Goal: Task Accomplishment & Management: Use online tool/utility

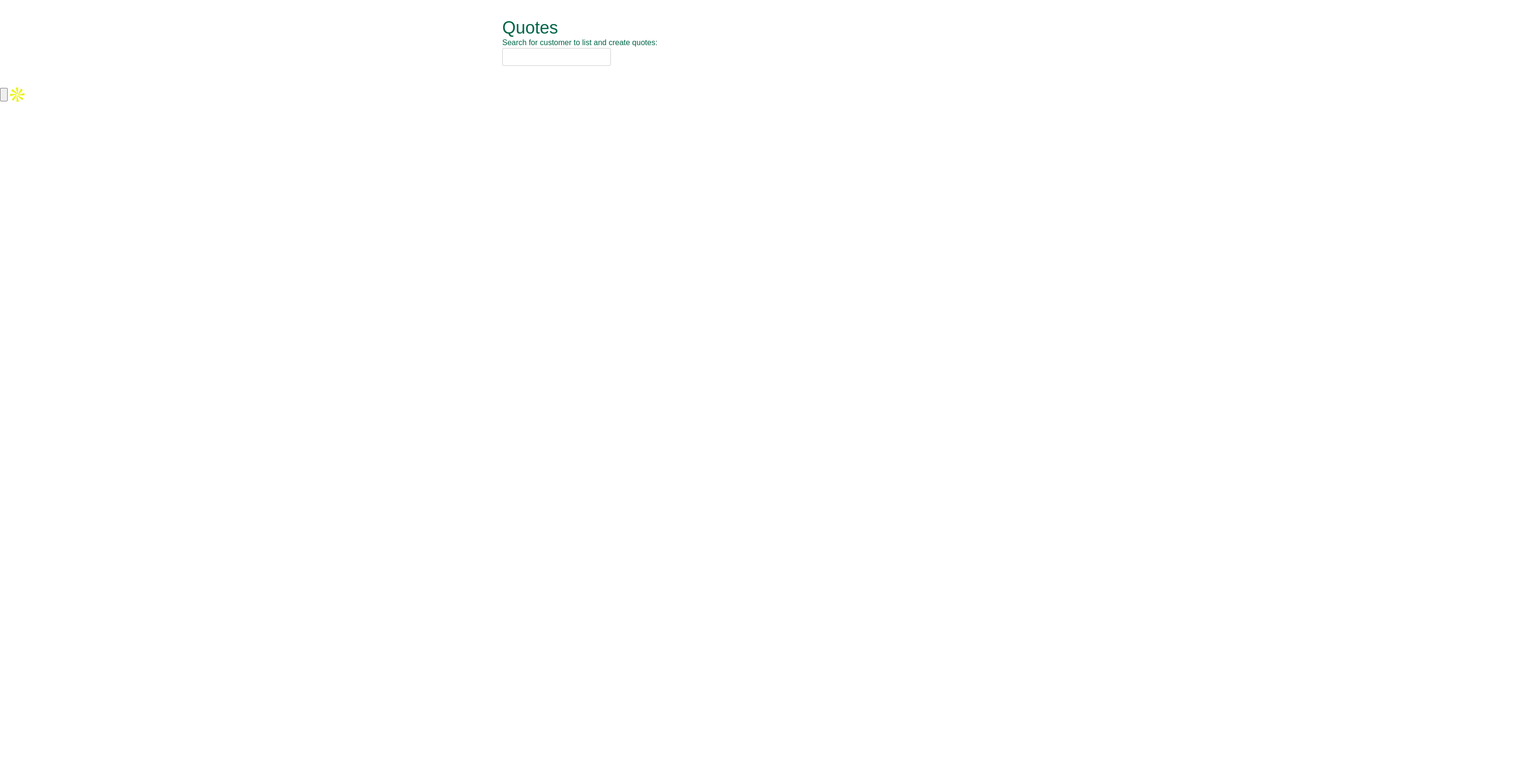
click at [536, 56] on input "text" at bounding box center [556, 56] width 109 height 18
type input "s"
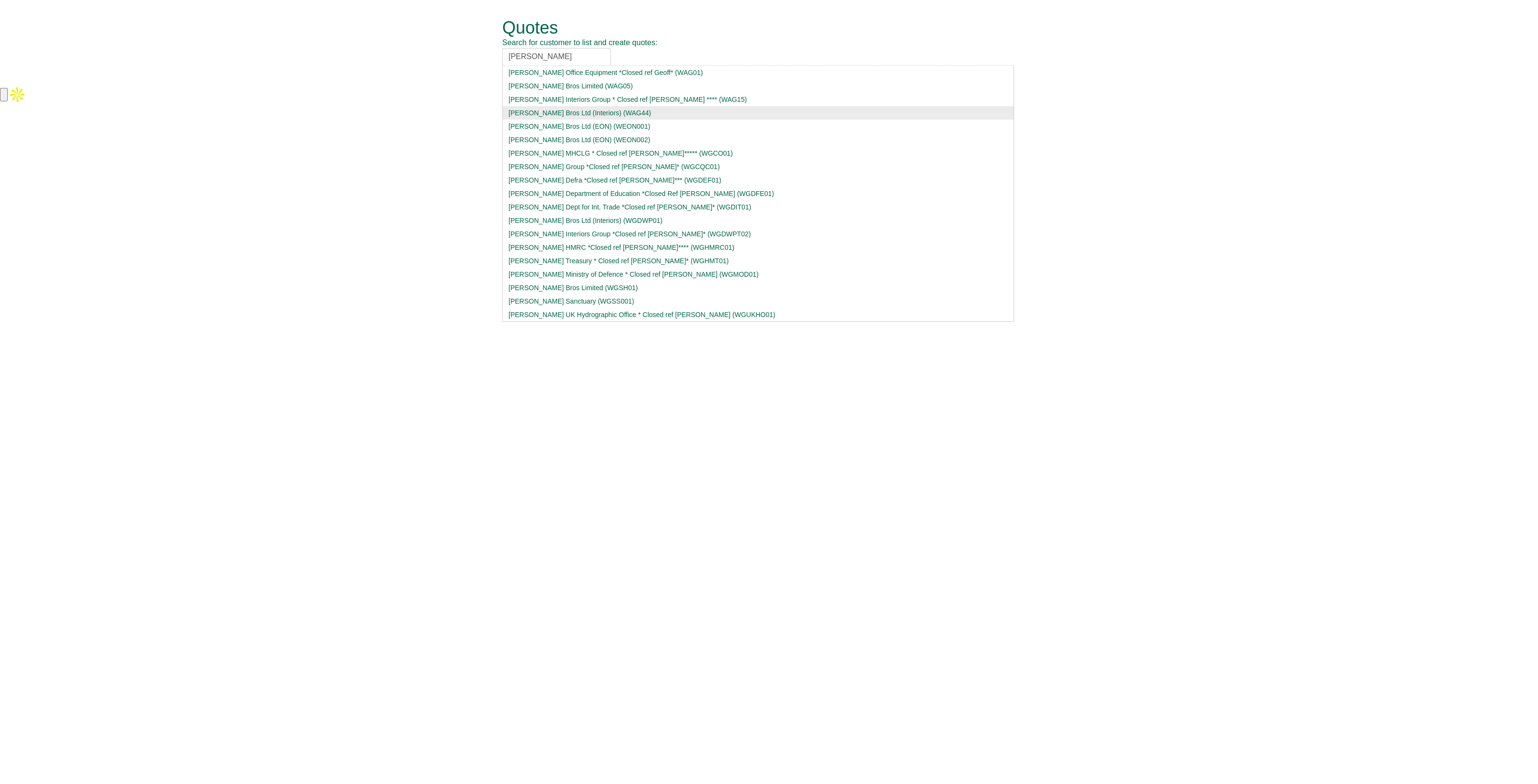
type input "wagstaff"
click at [541, 112] on div "Wagstaff Bros Ltd (Interiors) (WAG44)" at bounding box center [758, 113] width 499 height 10
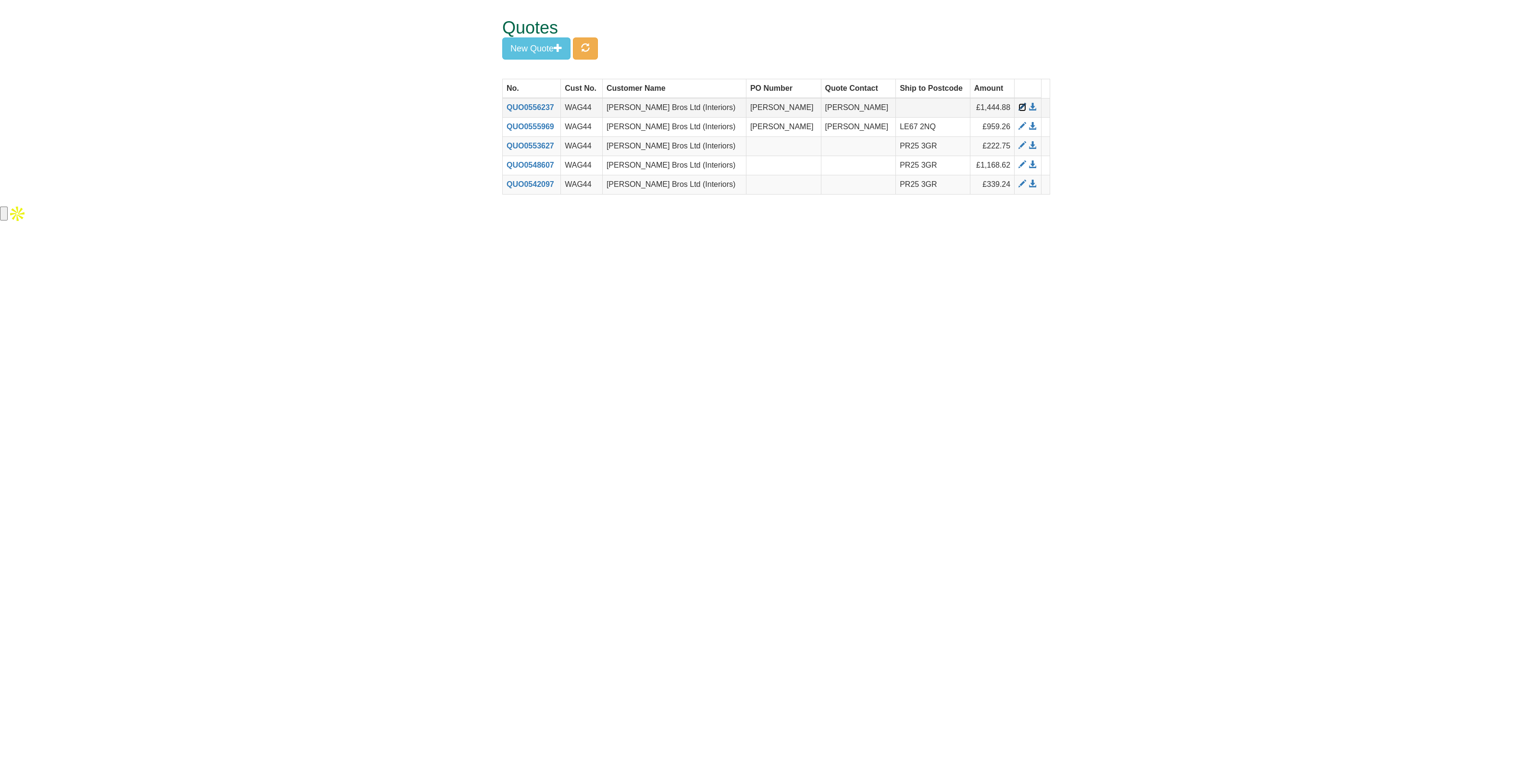
click at [1018, 106] on span at bounding box center [1022, 107] width 8 height 8
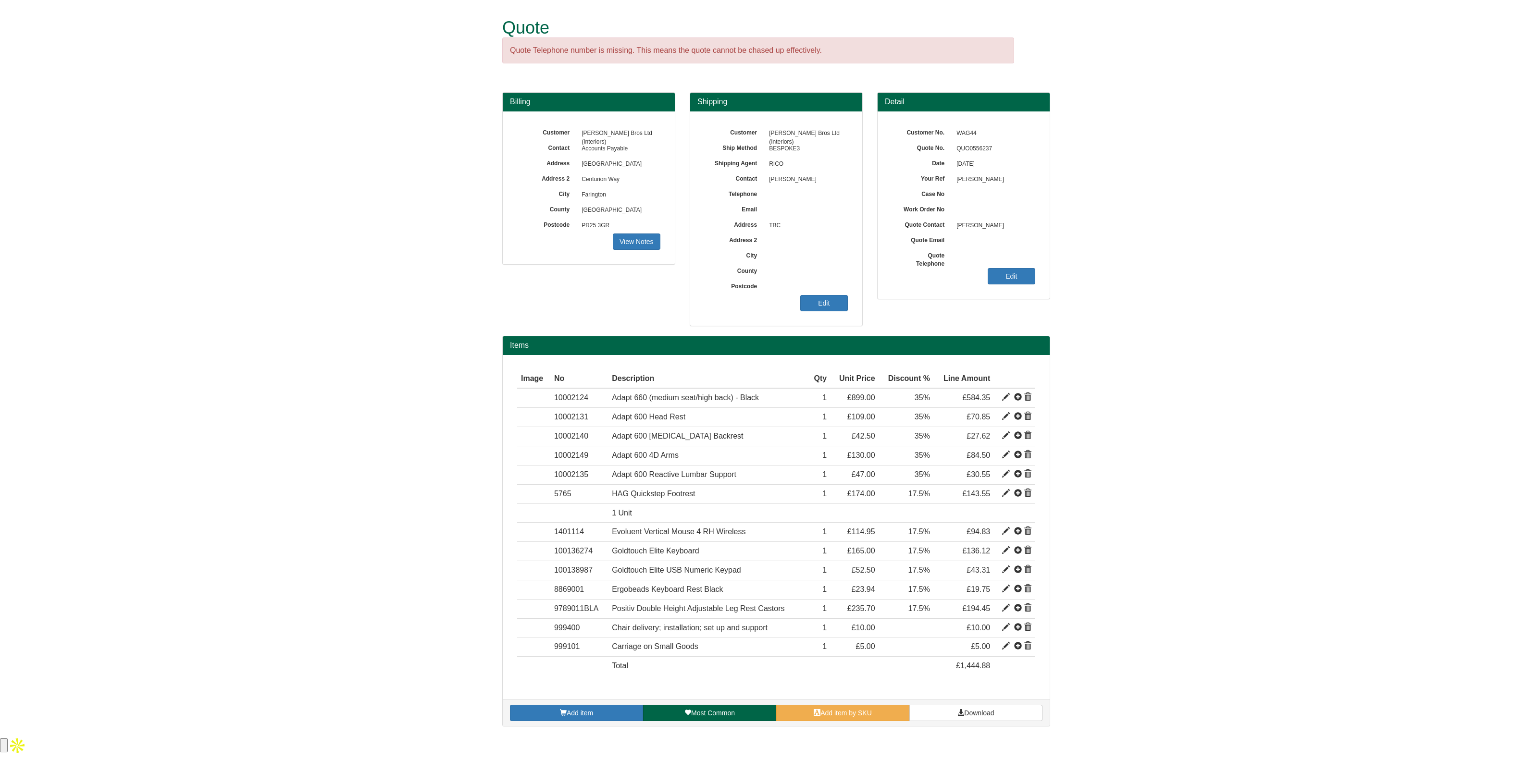
drag, startPoint x: 879, startPoint y: 198, endPoint x: 1133, endPoint y: 6, distance: 318.4
click at [574, 710] on span "Add item" at bounding box center [580, 712] width 27 height 8
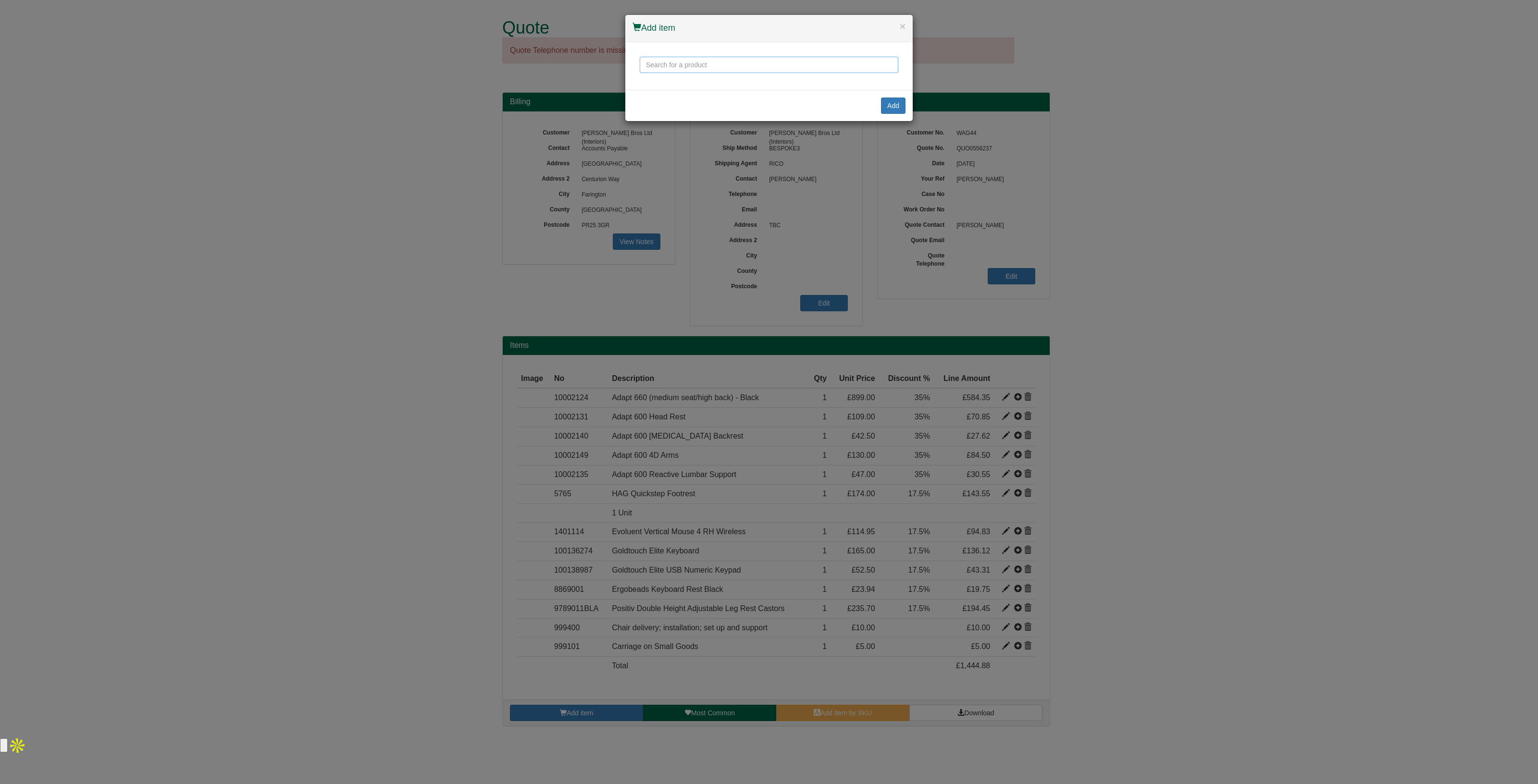
click at [692, 65] on input "text" at bounding box center [769, 65] width 258 height 16
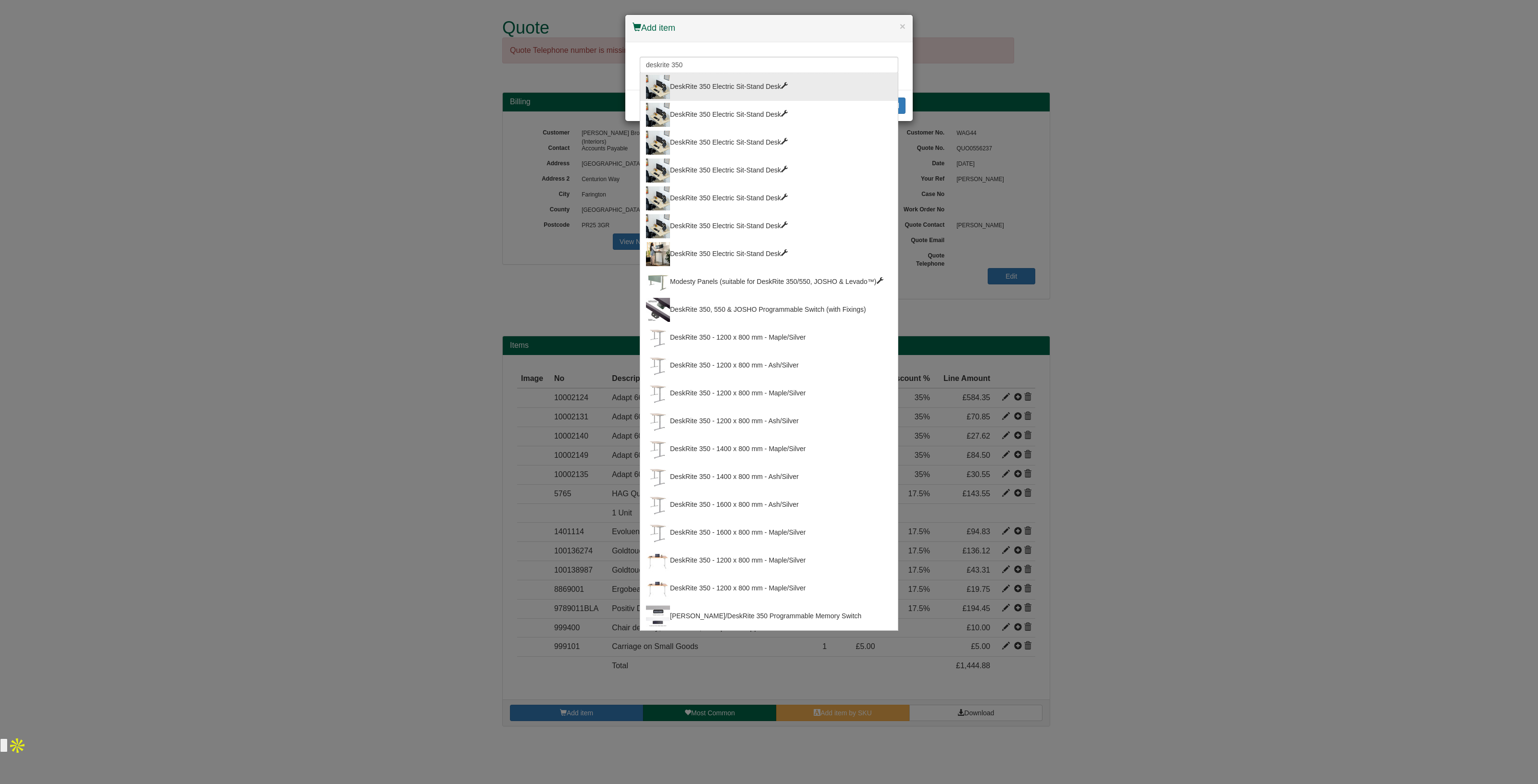
click at [718, 88] on div "DeskRite 350 Electric Sit-Stand Desk" at bounding box center [769, 87] width 246 height 24
type input "DeskRite 350 Electric Sit-Stand Desk"
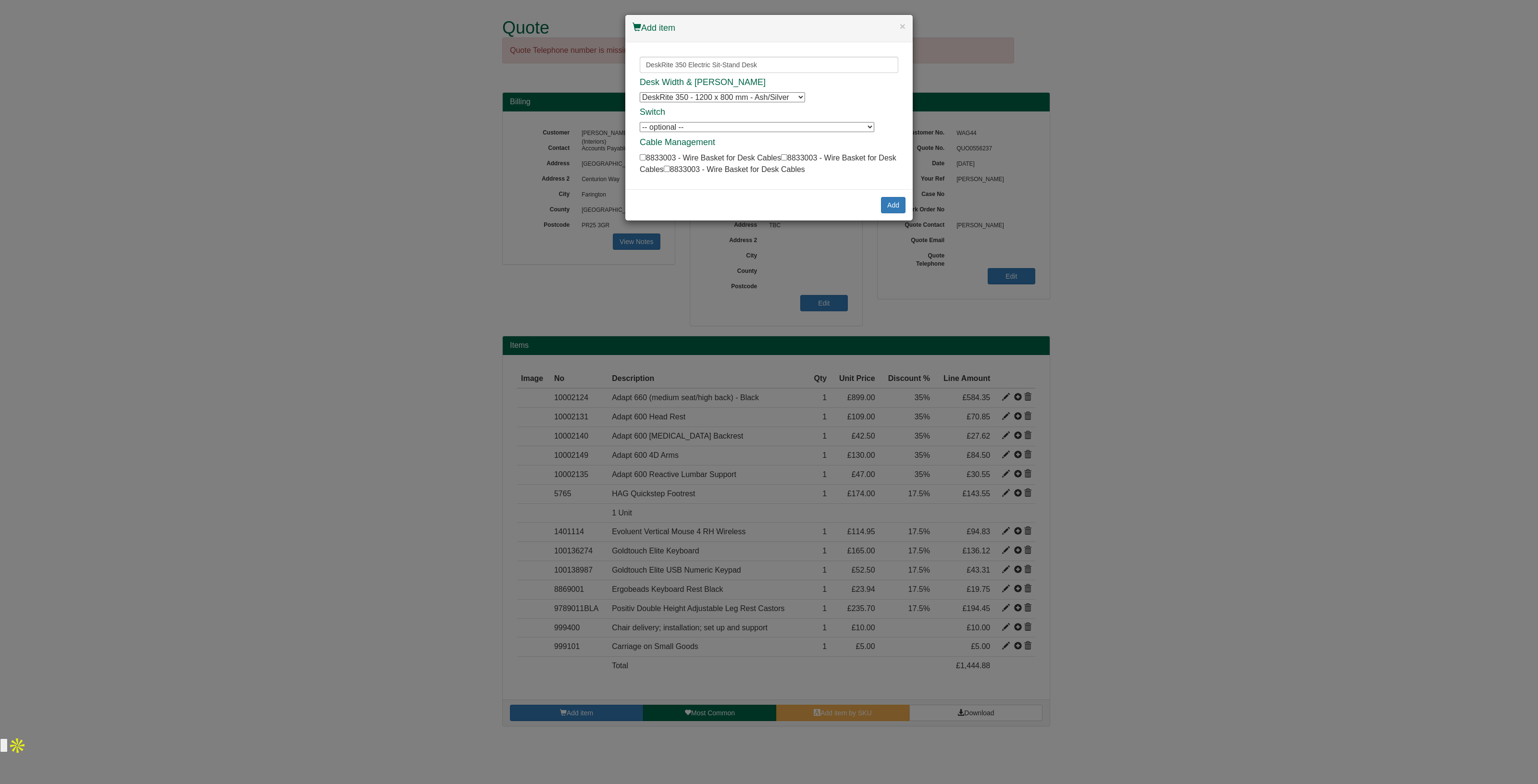
click at [736, 93] on select "DeskRite 350 - 1200 x 800 mm - Ash/Silver DeskRite 350 - 1200 x 800 mm - Ash/Si…" at bounding box center [722, 97] width 165 height 10
click at [798, 60] on input "DeskRite 350 Electric Sit-Stand Desk" at bounding box center [769, 65] width 258 height 16
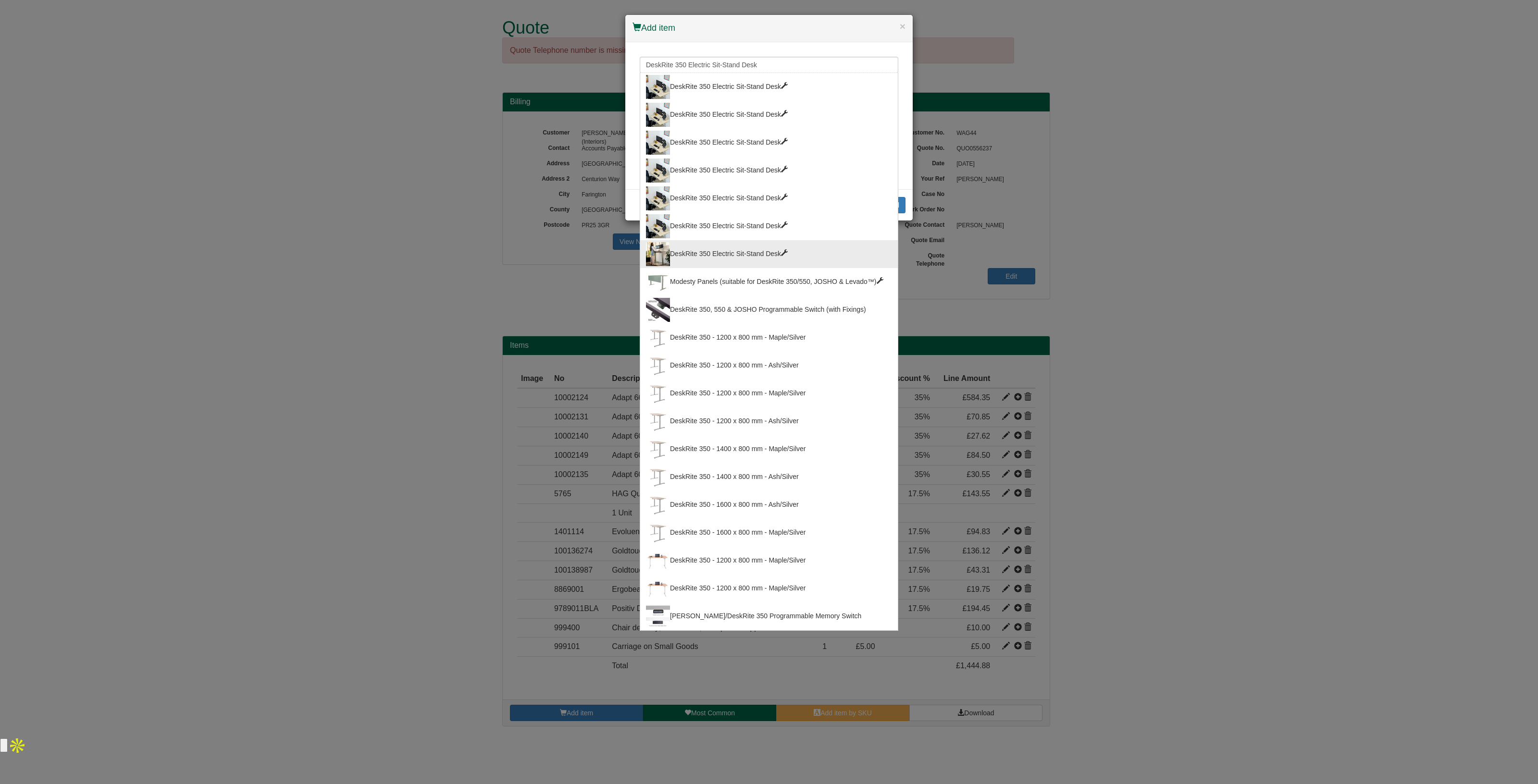
click at [745, 257] on div "DeskRite 350 Electric Sit-Stand Desk" at bounding box center [769, 254] width 246 height 24
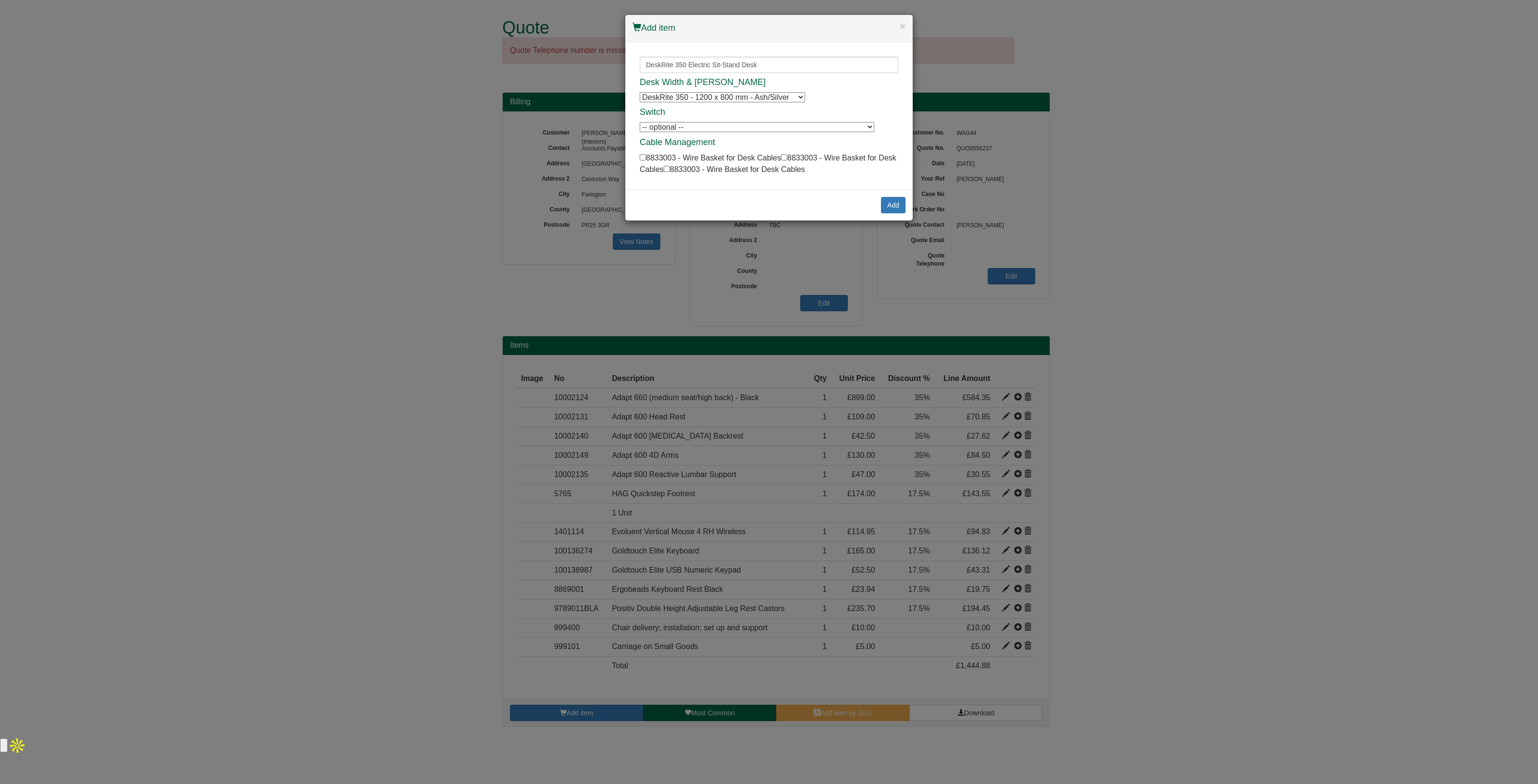
click at [755, 95] on select "DeskRite 350 - 1200 x 800 mm - Ash/Silver DeskRite 350 - 1200 x 800 mm - Ash/Si…" at bounding box center [722, 97] width 165 height 10
select select "100089667"
click at [640, 92] on select "DeskRite 350 - 1200 x 800 mm - Ash/Silver DeskRite 350 - 1200 x 800 mm - Ash/Si…" at bounding box center [722, 97] width 165 height 10
click at [887, 197] on button "Add" at bounding box center [893, 205] width 25 height 16
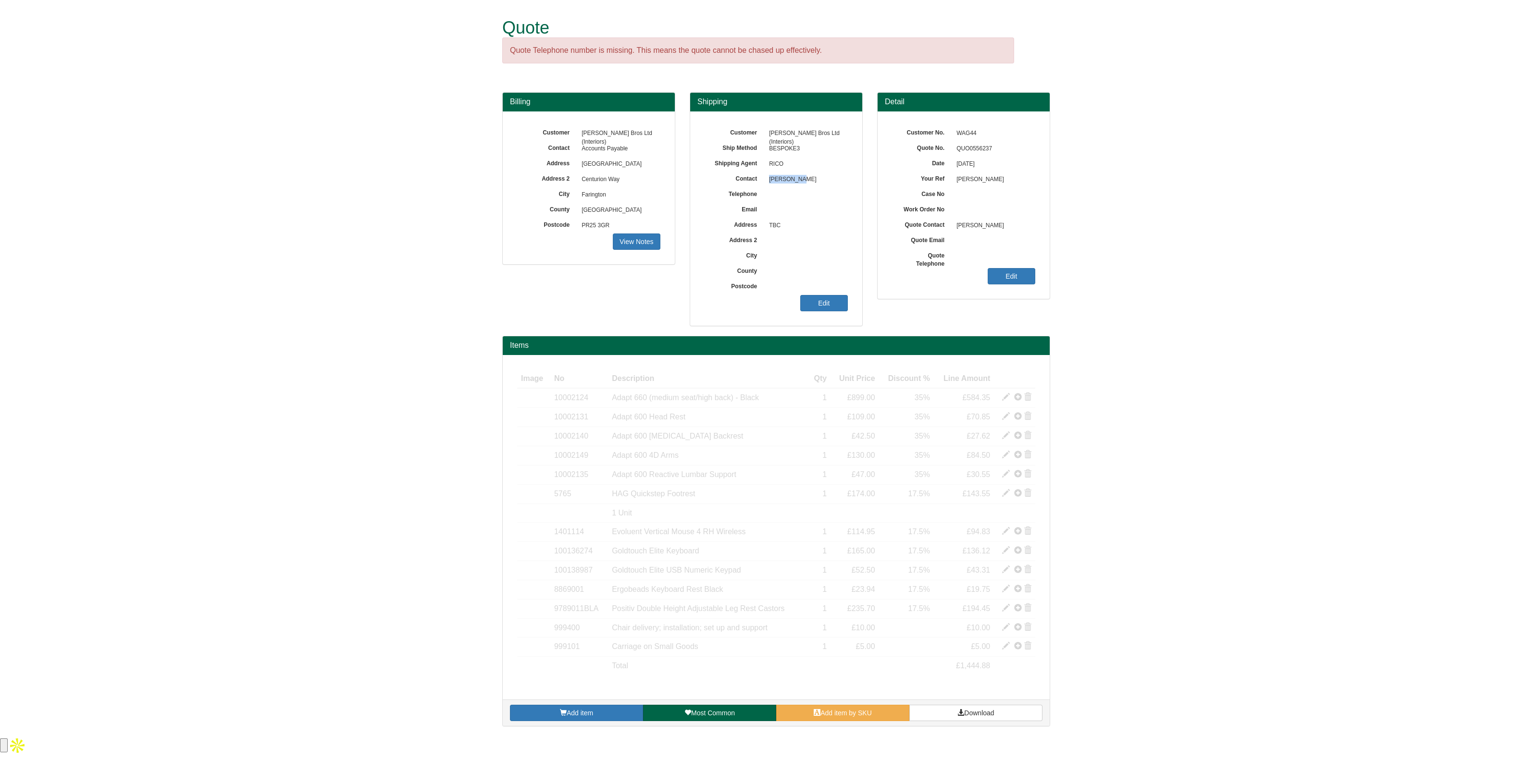
drag, startPoint x: 807, startPoint y: 180, endPoint x: 768, endPoint y: 179, distance: 39.0
click at [768, 179] on span "[PERSON_NAME]" at bounding box center [806, 180] width 84 height 15
copy span "[PERSON_NAME]"
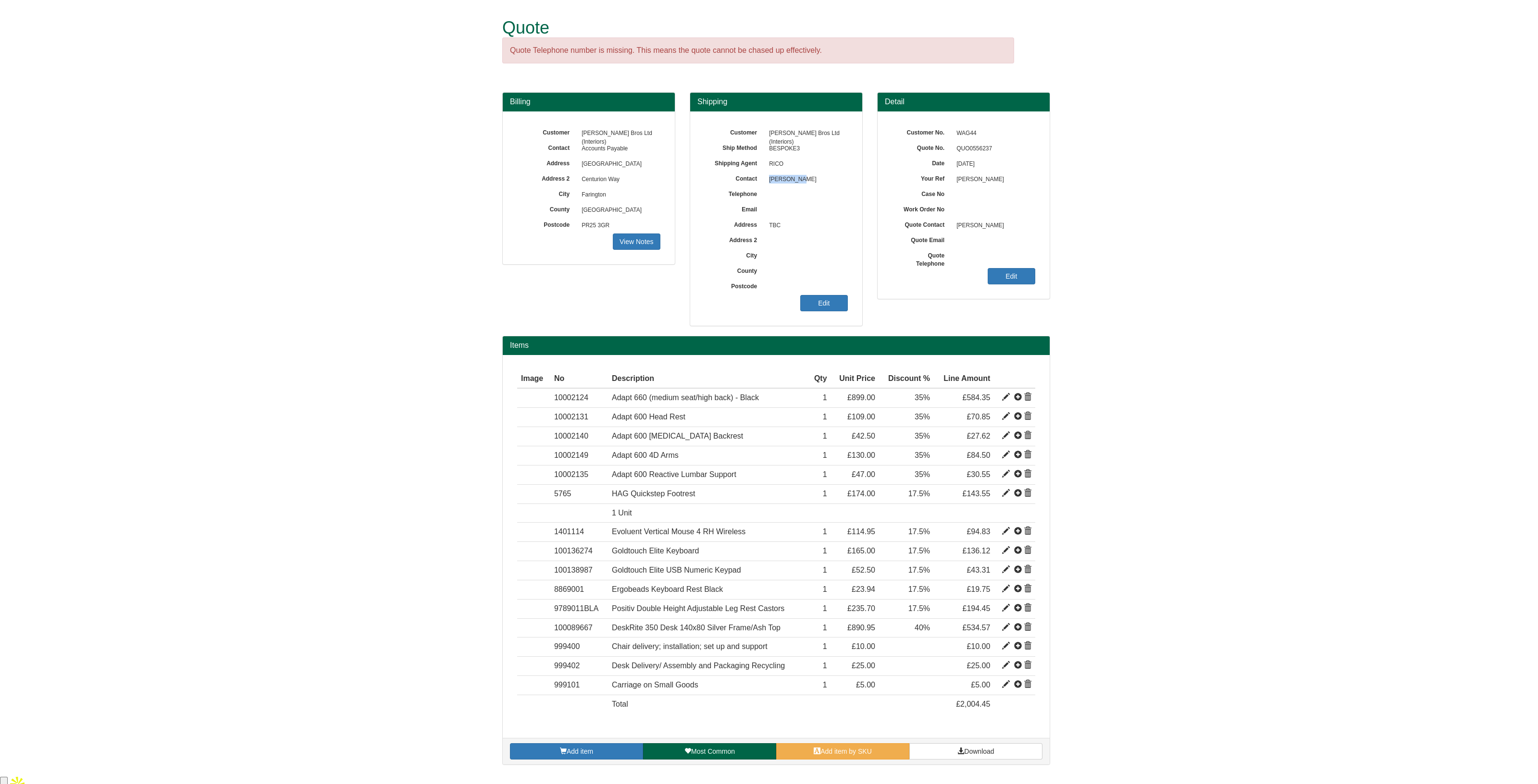
click at [803, 179] on span "[PERSON_NAME]" at bounding box center [806, 180] width 84 height 15
drag, startPoint x: 806, startPoint y: 179, endPoint x: 768, endPoint y: 179, distance: 38.0
click at [768, 179] on span "[PERSON_NAME]" at bounding box center [806, 180] width 84 height 15
copy span "[PERSON_NAME]"
click at [962, 748] on span at bounding box center [961, 751] width 7 height 7
